Goal: Task Accomplishment & Management: Complete application form

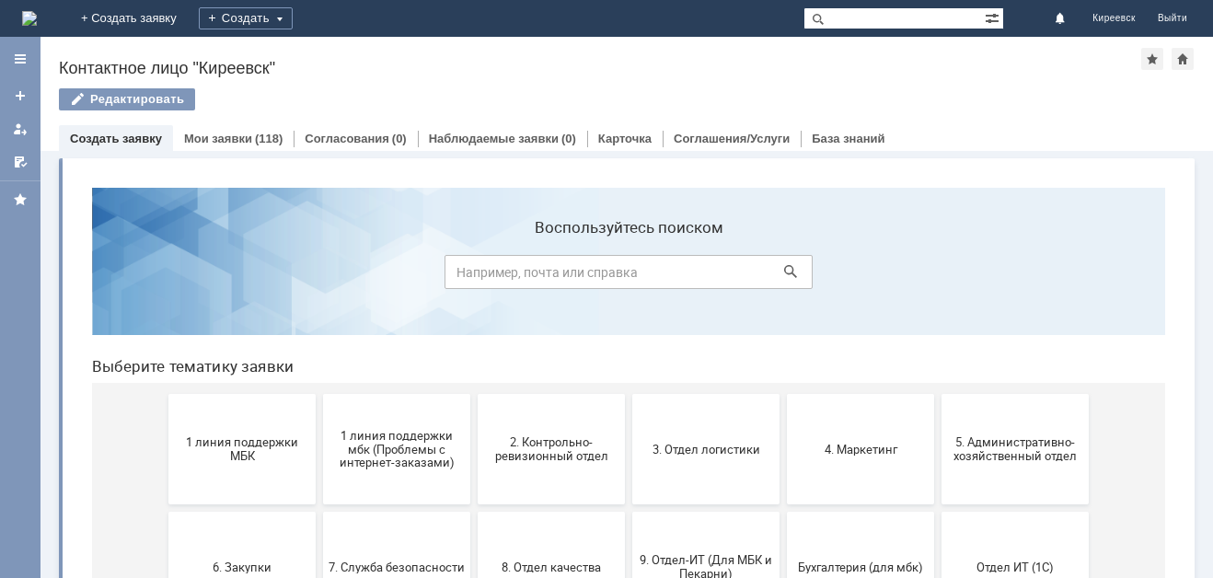
click at [231, 439] on span "1 линия поддержки МБК" at bounding box center [242, 449] width 136 height 28
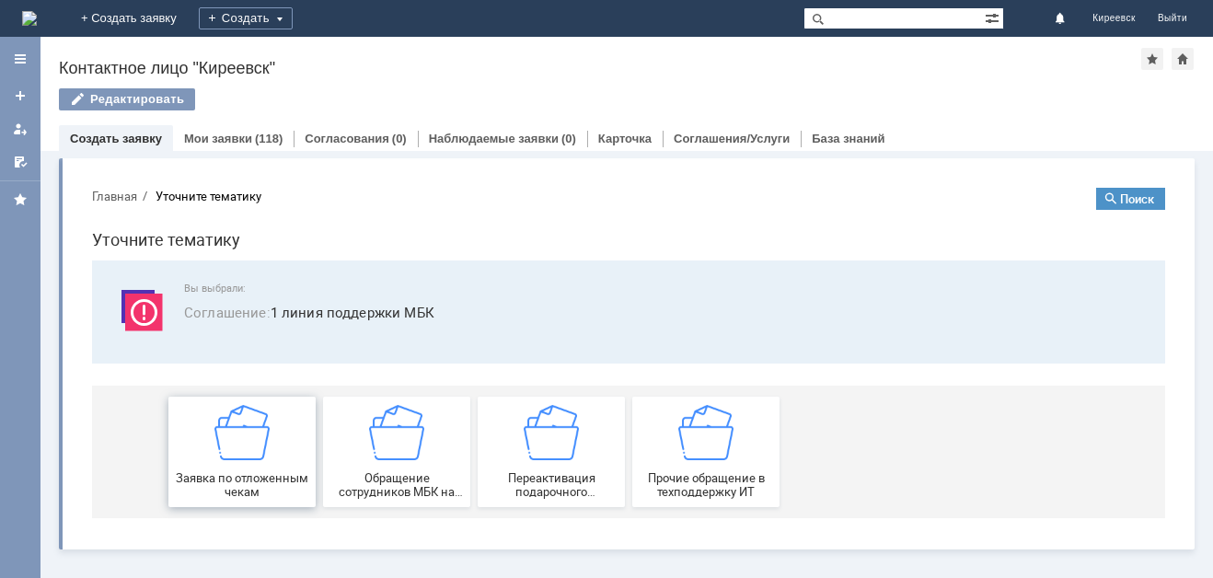
click at [252, 460] on img at bounding box center [241, 432] width 55 height 55
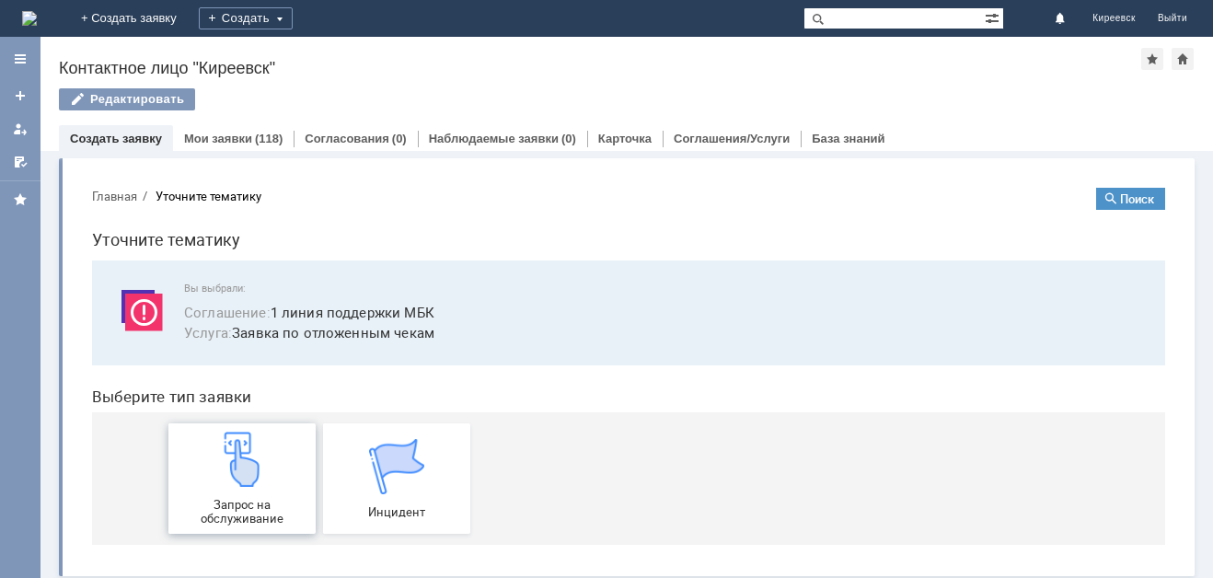
click at [243, 465] on img at bounding box center [241, 459] width 55 height 55
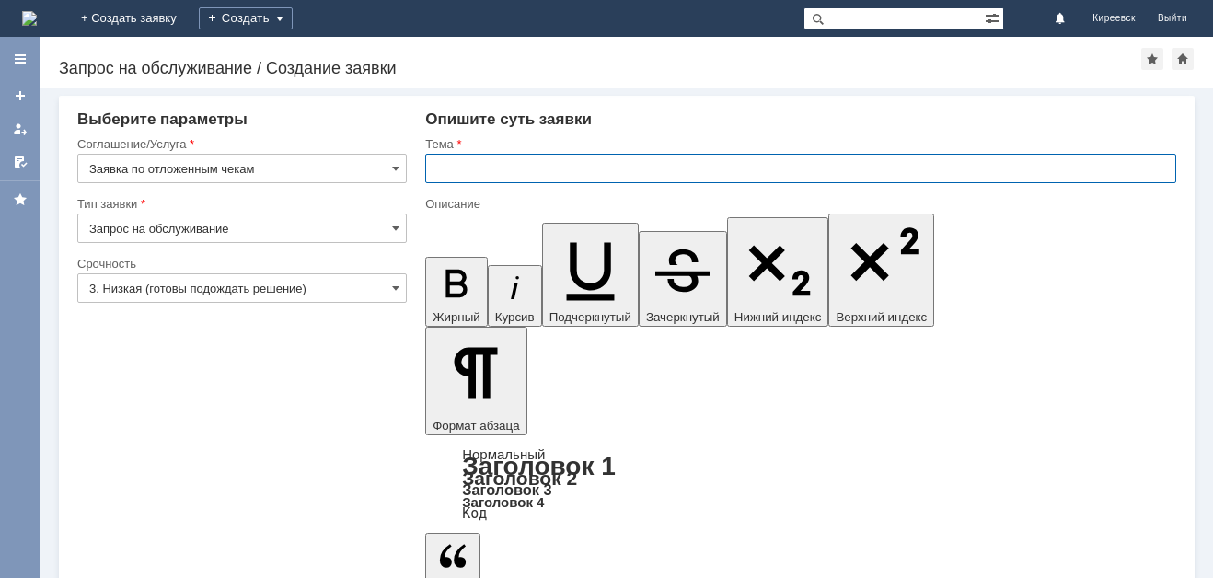
click at [492, 164] on input "text" at bounding box center [800, 168] width 751 height 29
type input "МБК Киреевск. Отложенные чеки"
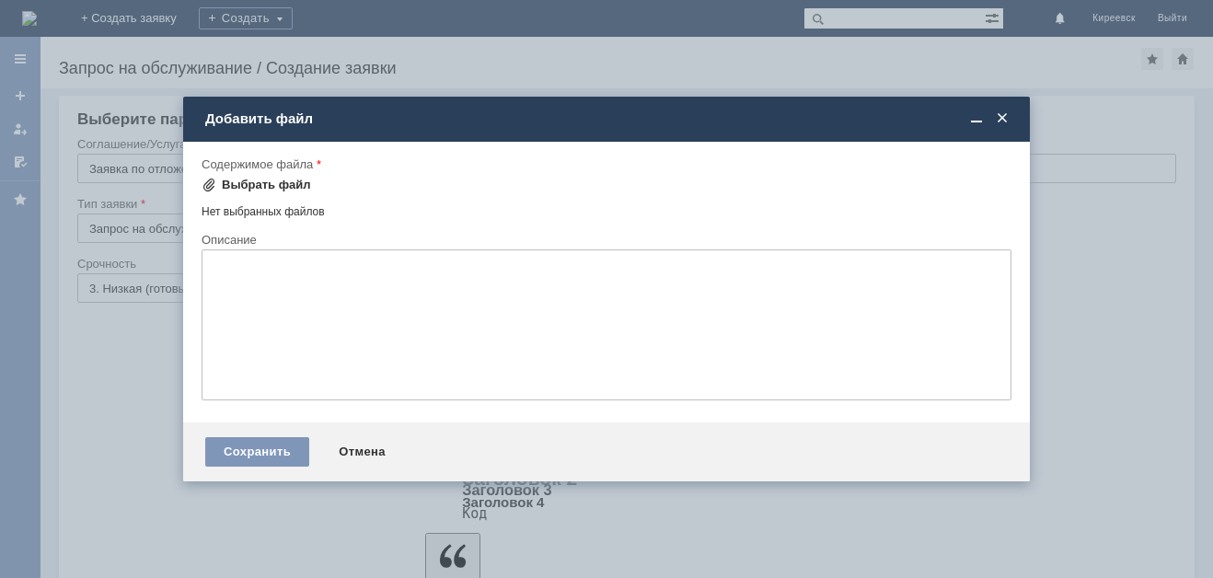
click at [259, 184] on div "Выбрать файл" at bounding box center [266, 185] width 89 height 15
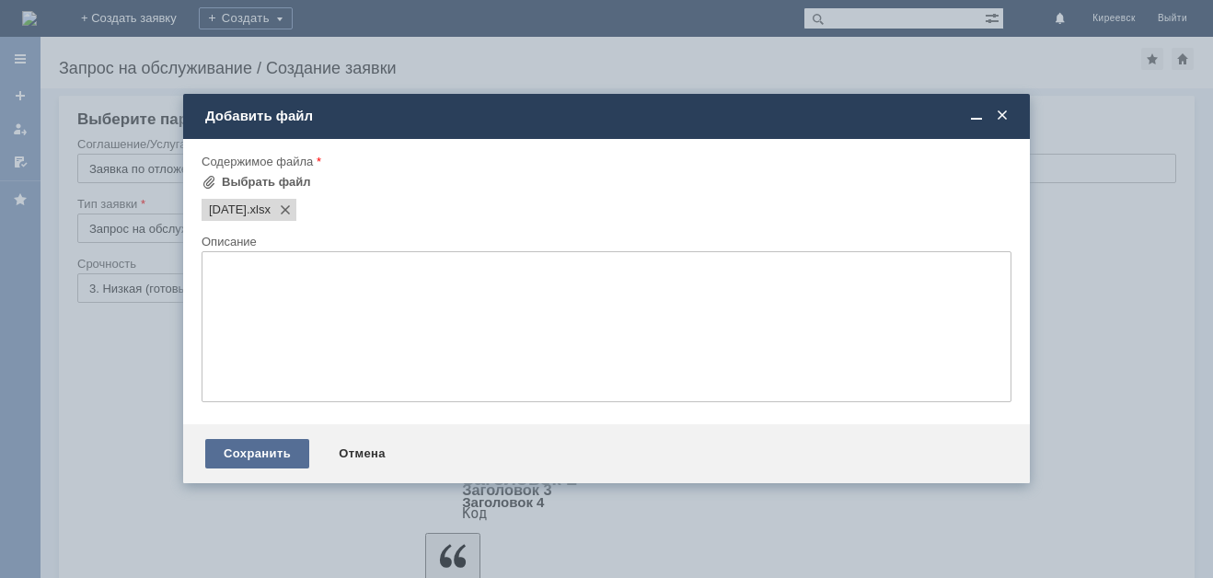
click at [251, 447] on div "Сохранить" at bounding box center [257, 453] width 104 height 29
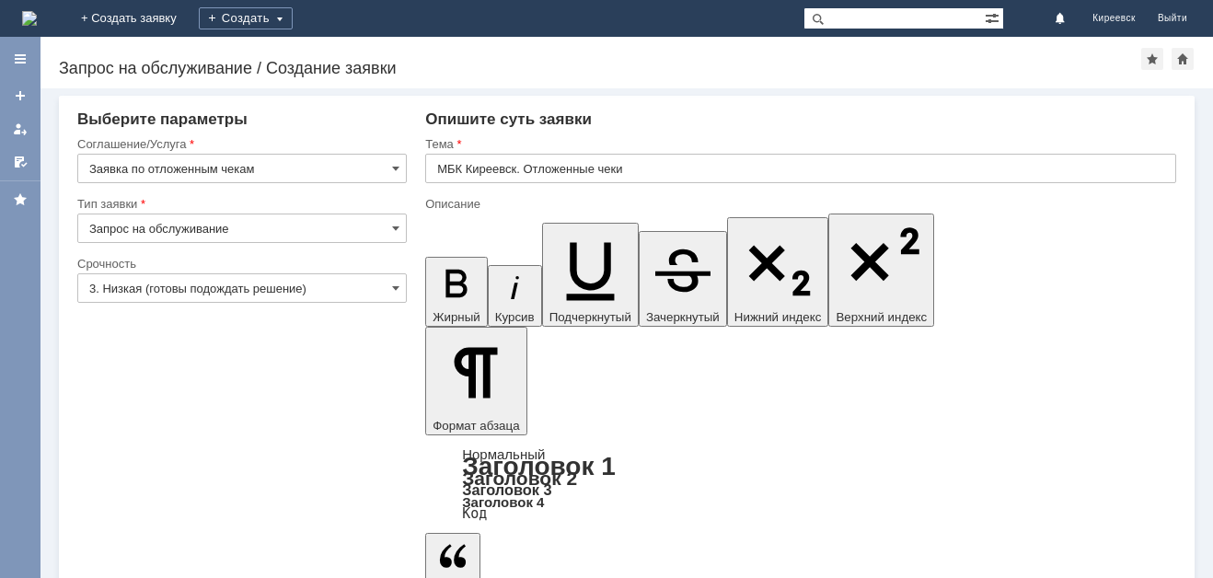
click at [133, 293] on input "3. Низкая (готовы подождать решение)" at bounding box center [241, 287] width 329 height 29
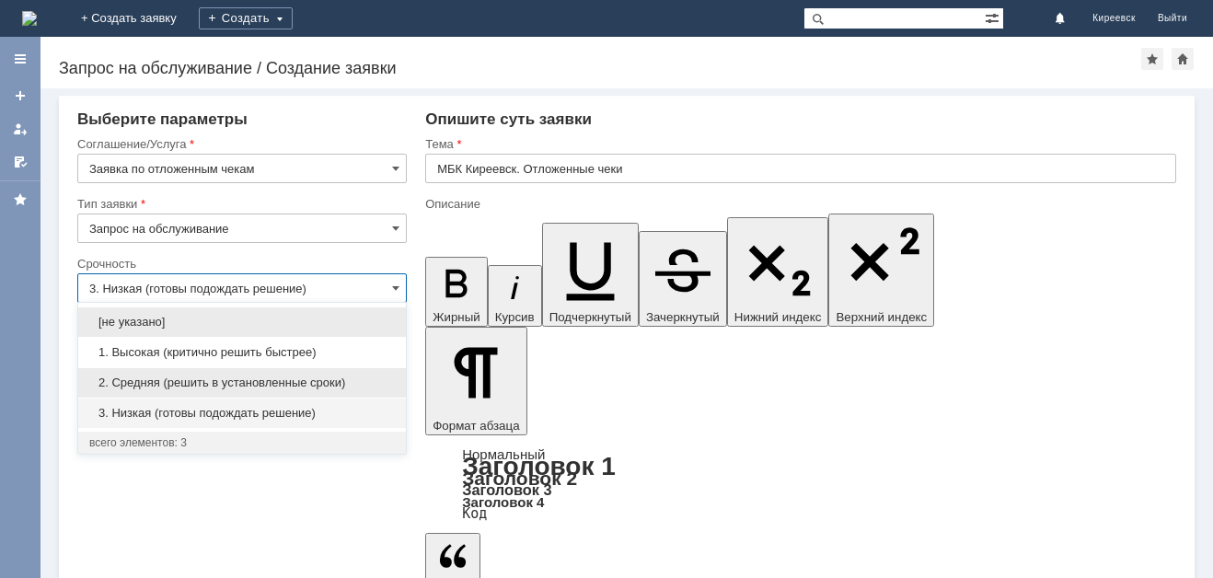
click at [142, 380] on span "2. Средняя (решить в установленные сроки)" at bounding box center [241, 382] width 305 height 15
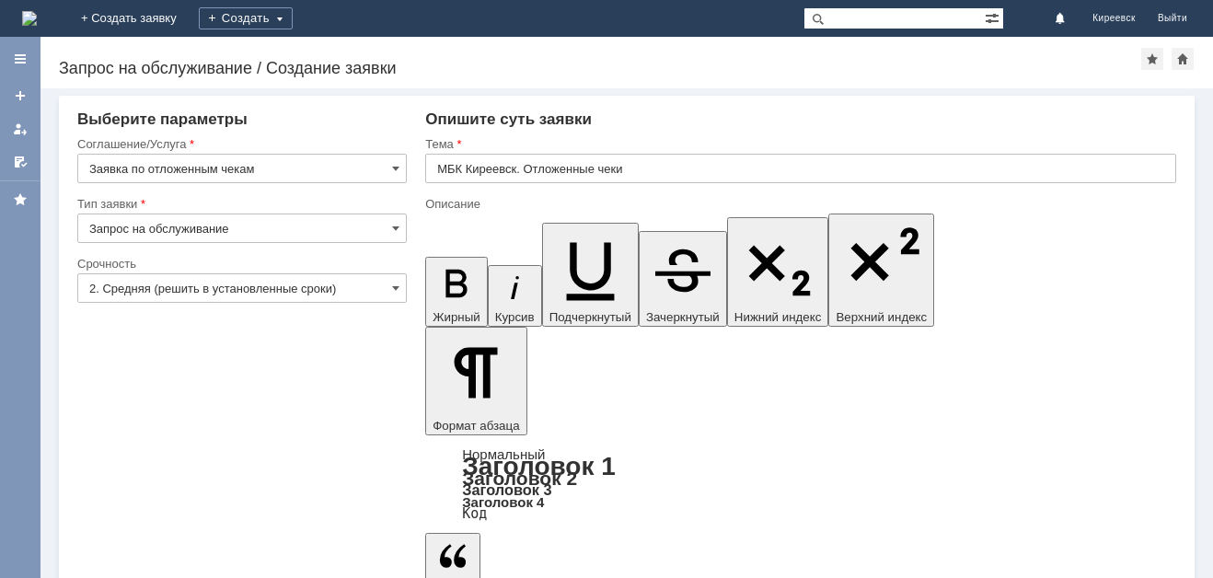
type input "2. Средняя (решить в установленные сроки)"
